Goal: Task Accomplishment & Management: Manage account settings

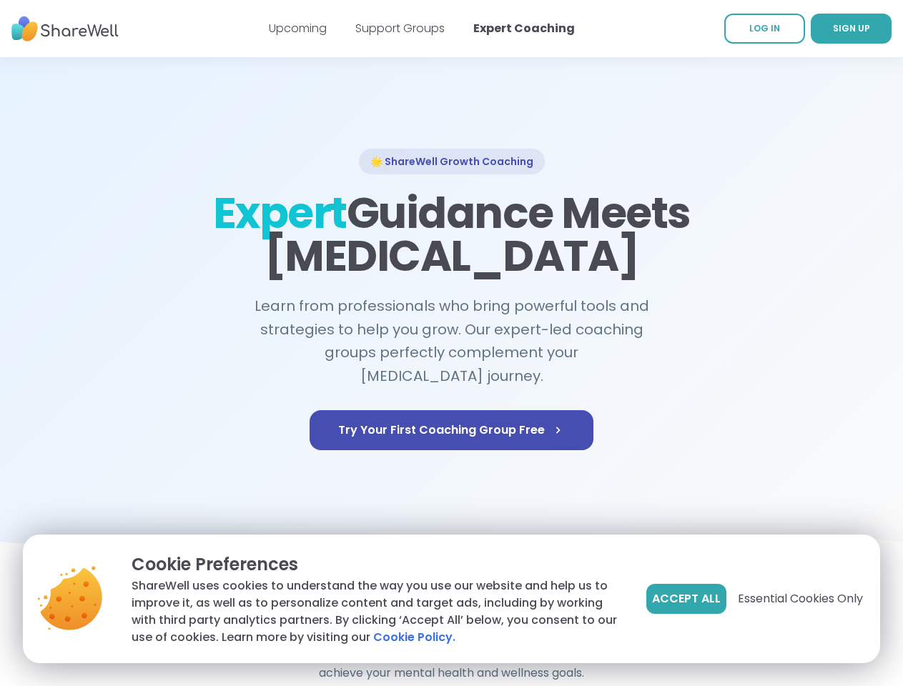
click at [685, 599] on span "Accept All" at bounding box center [686, 599] width 69 height 17
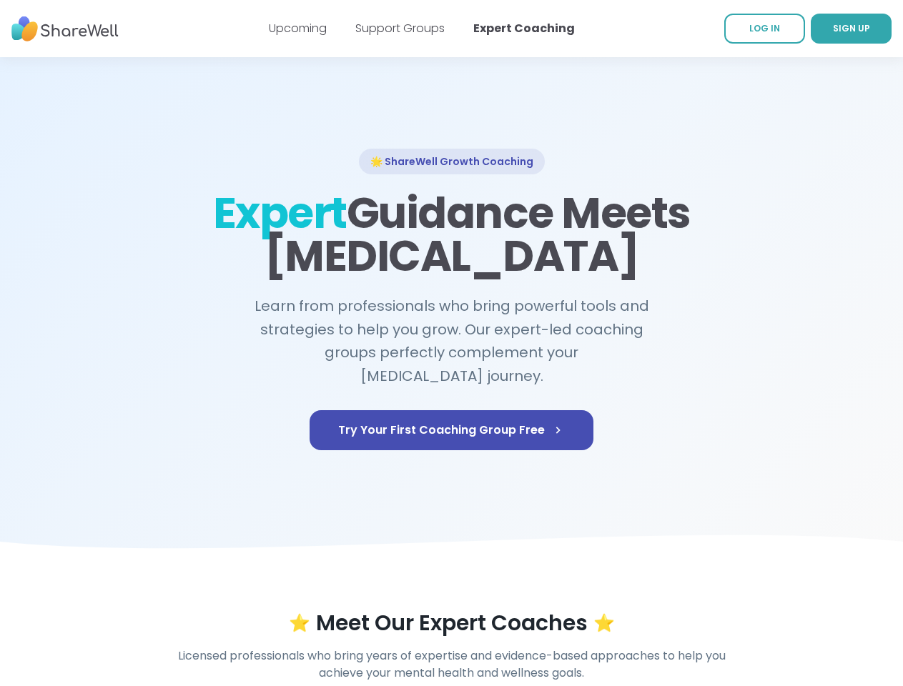
click at [799, 611] on div "⭐ Meet Our Expert Coaches ⭐" at bounding box center [451, 624] width 821 height 26
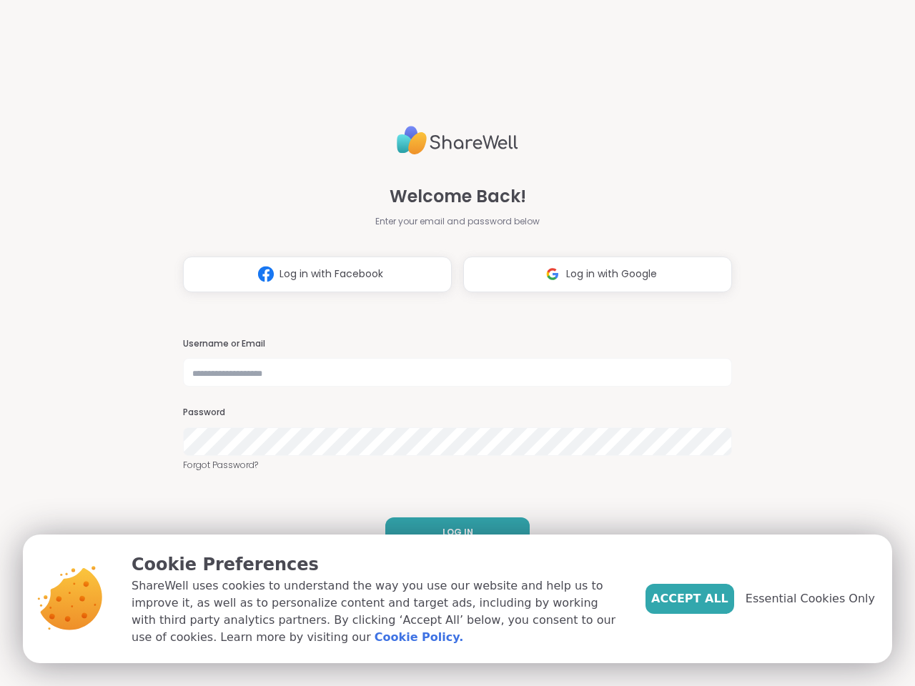
click at [451, 343] on h3 "Username or Email" at bounding box center [457, 344] width 549 height 12
click at [312, 275] on span "Log in with Facebook" at bounding box center [332, 274] width 104 height 15
click at [592, 275] on span "Log in with Google" at bounding box center [611, 274] width 91 height 15
click at [452, 533] on span "LOG IN" at bounding box center [458, 532] width 31 height 13
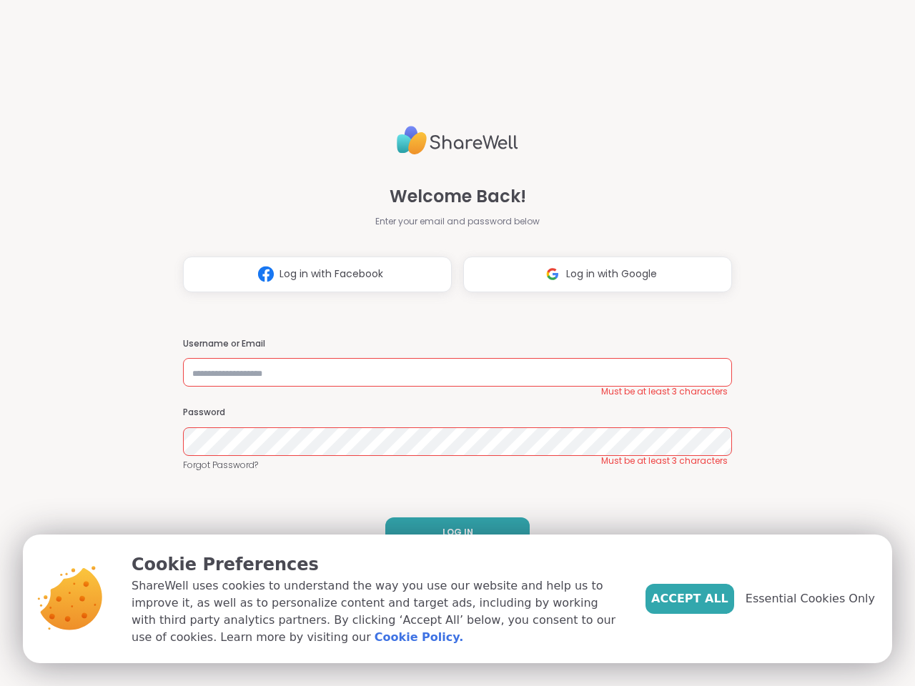
click at [714, 599] on span "Accept All" at bounding box center [689, 599] width 77 height 17
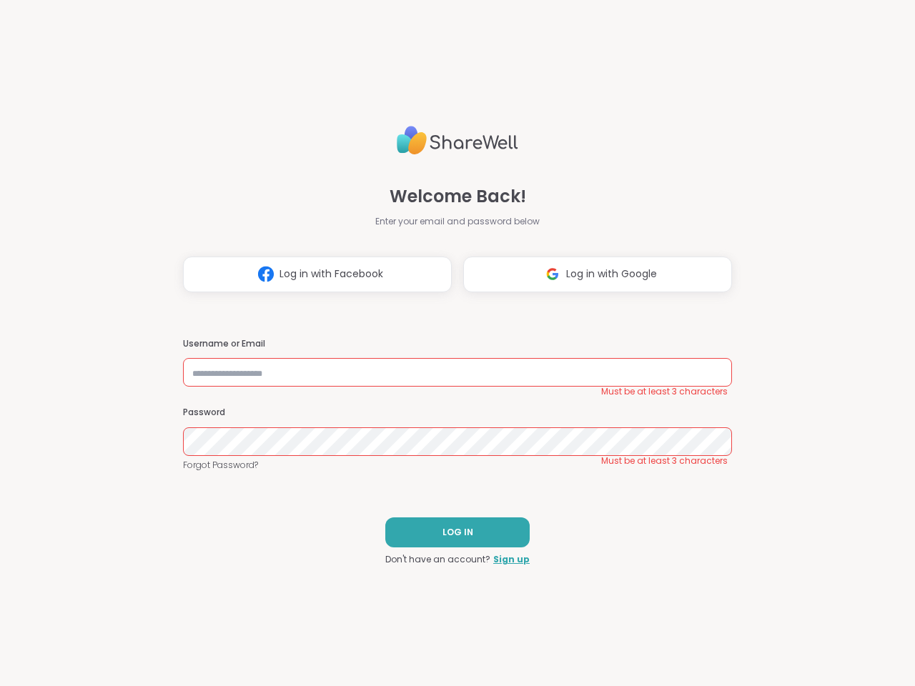
click at [819, 599] on div "Welcome Back! Enter your email and password below Log in with Facebook Log in w…" at bounding box center [457, 343] width 915 height 686
